Goal: Task Accomplishment & Management: Use online tool/utility

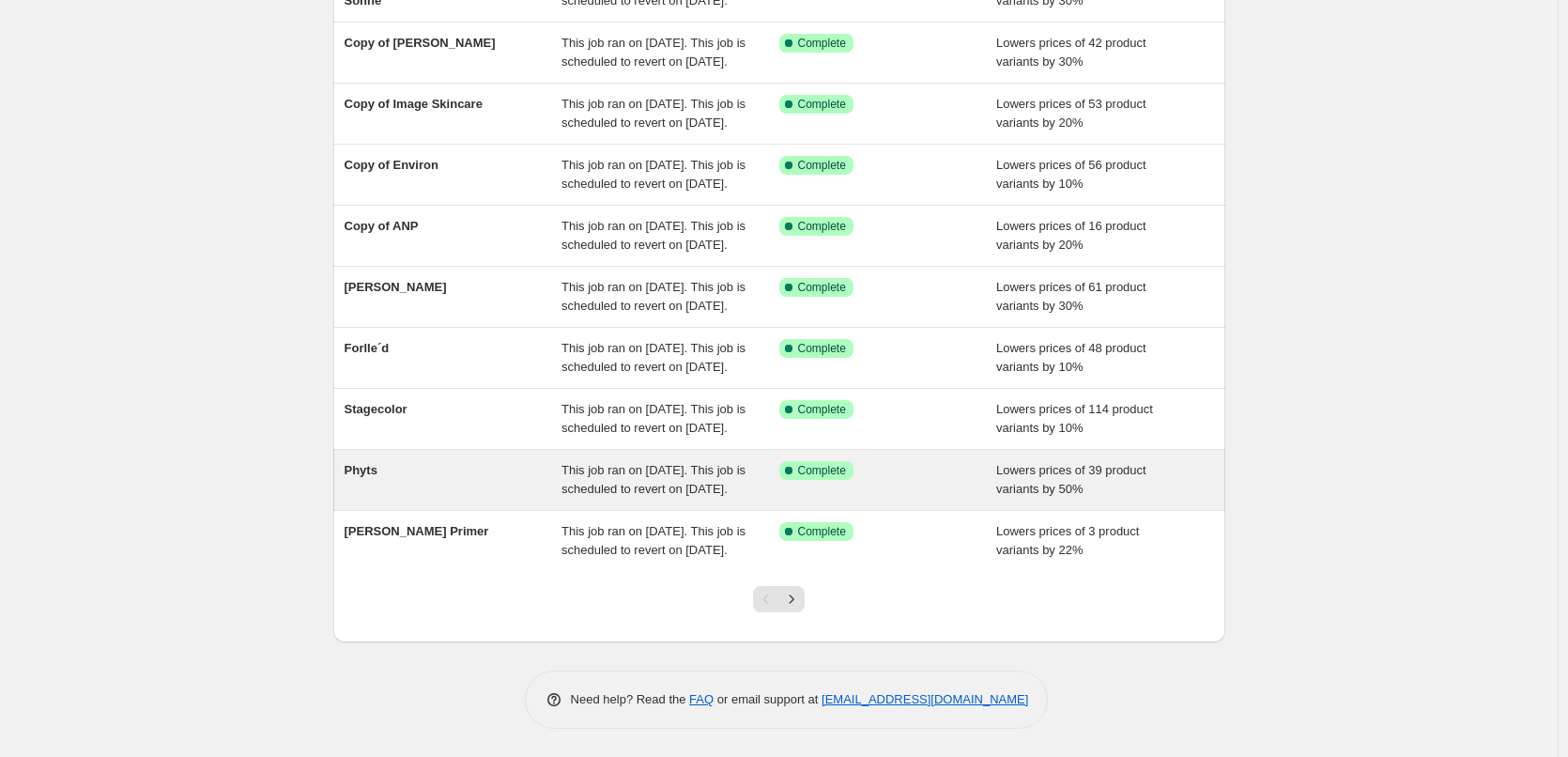
scroll to position [398, 0]
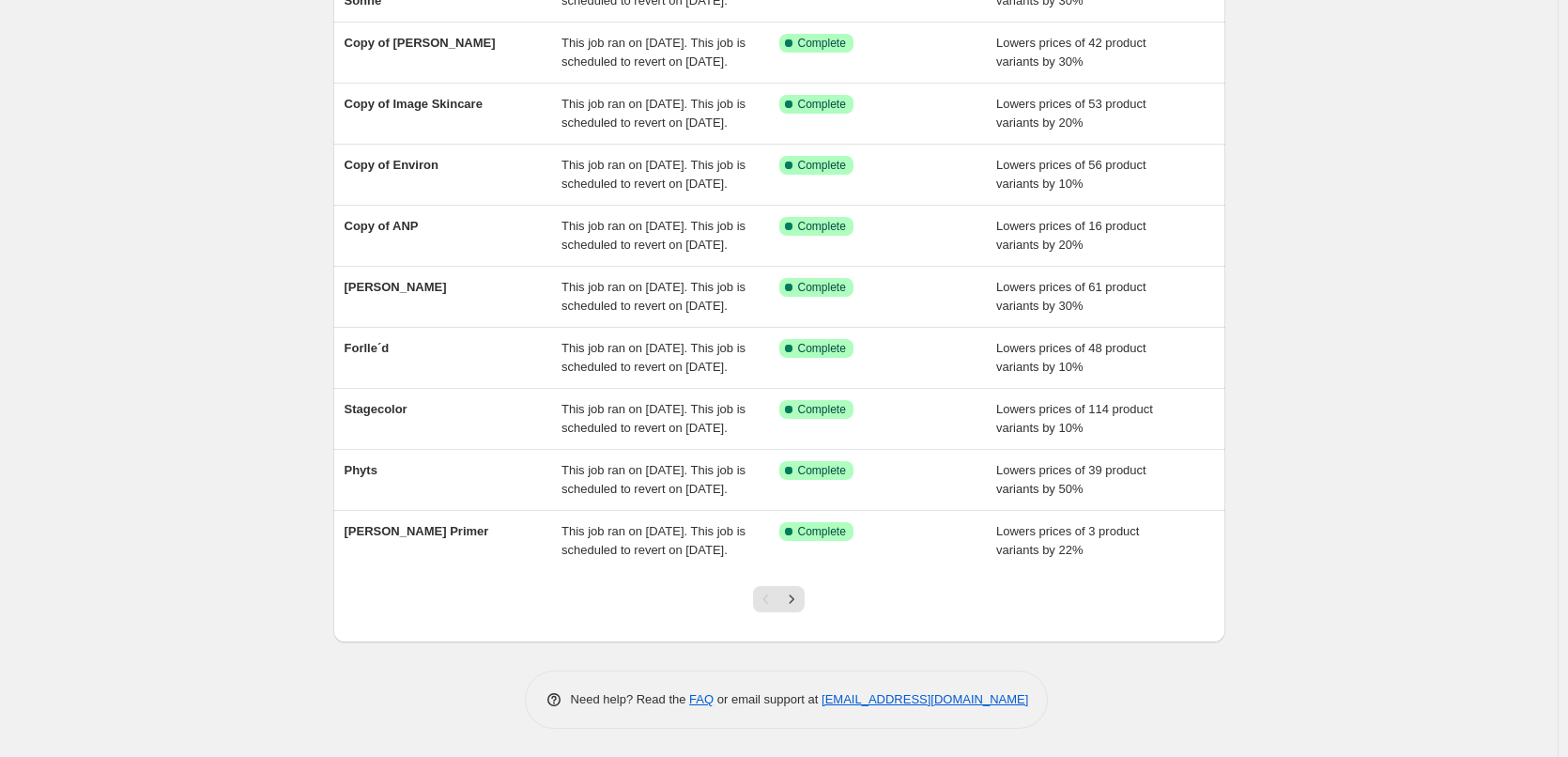
click at [804, 613] on div at bounding box center [779, 606] width 76 height 71
click at [801, 606] on icon "Next" at bounding box center [792, 599] width 19 height 19
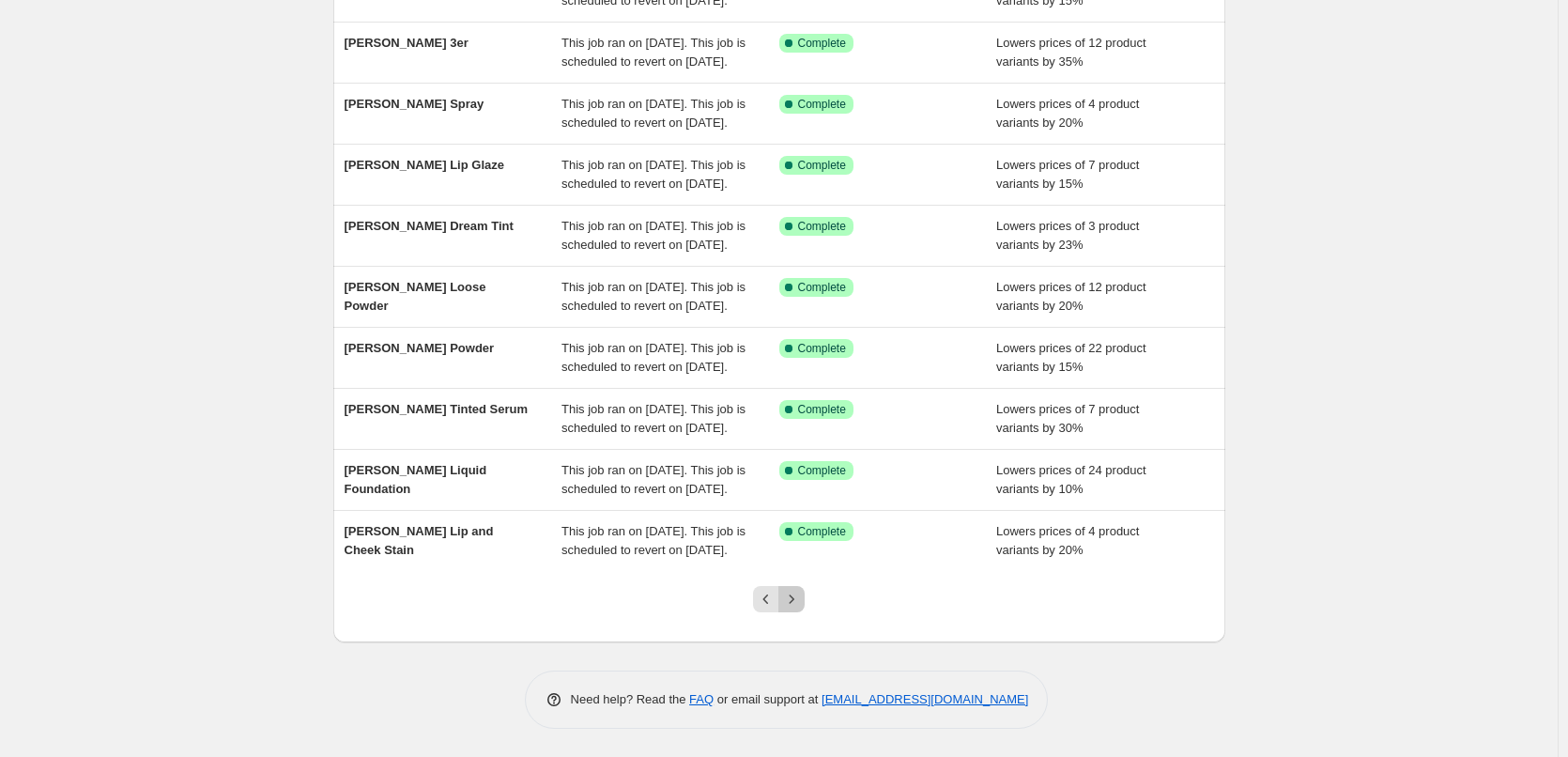
click at [801, 606] on icon "Next" at bounding box center [792, 599] width 19 height 19
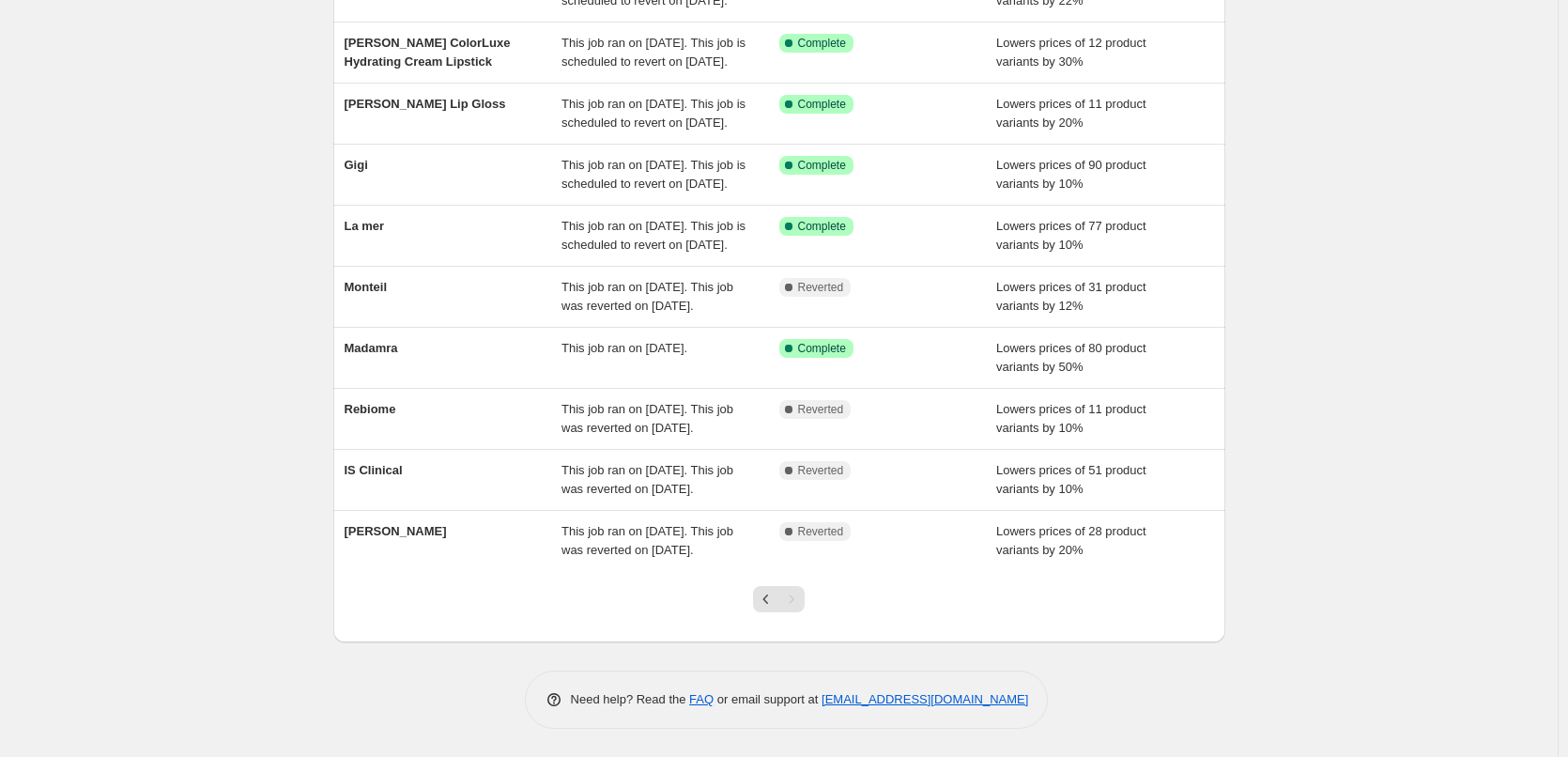
scroll to position [323, 0]
click at [803, 606] on div "Pagination" at bounding box center [792, 599] width 27 height 27
